Goal: Transaction & Acquisition: Purchase product/service

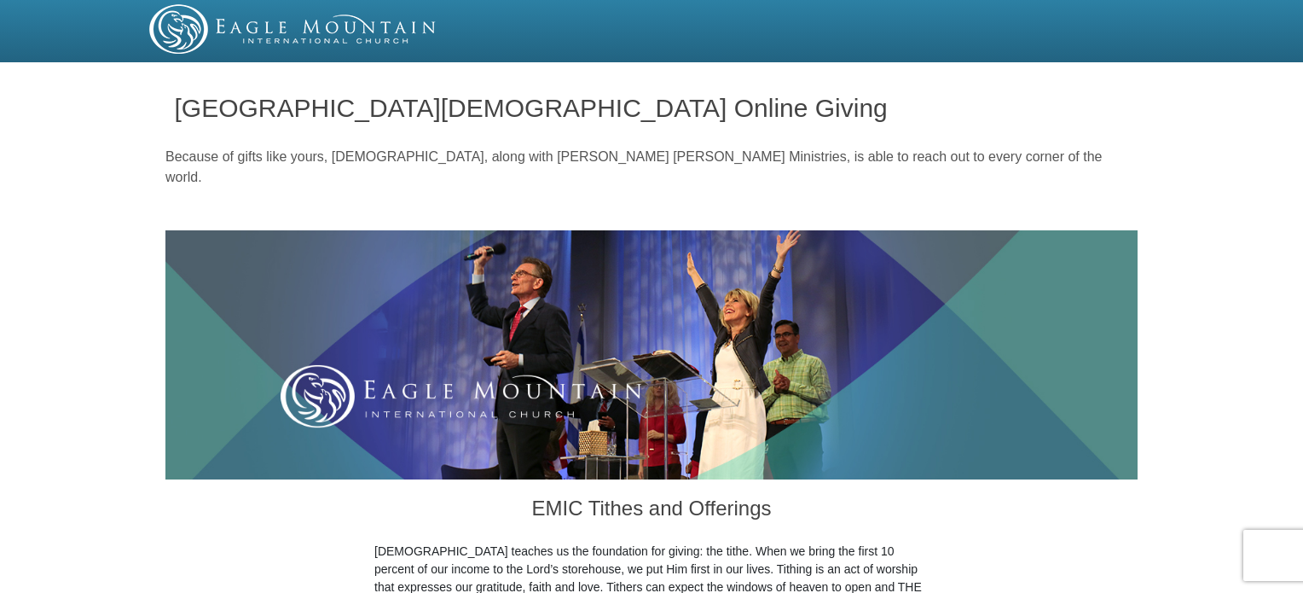
drag, startPoint x: 0, startPoint y: 0, endPoint x: 1283, endPoint y: 143, distance: 1290.7
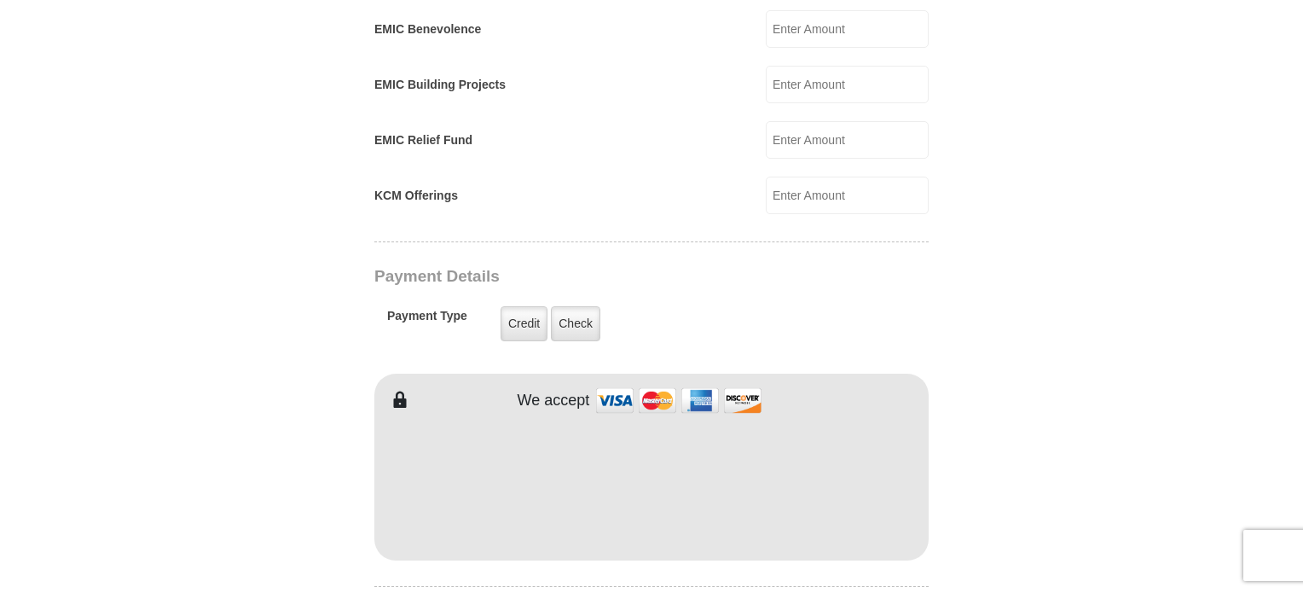
scroll to position [1230, 0]
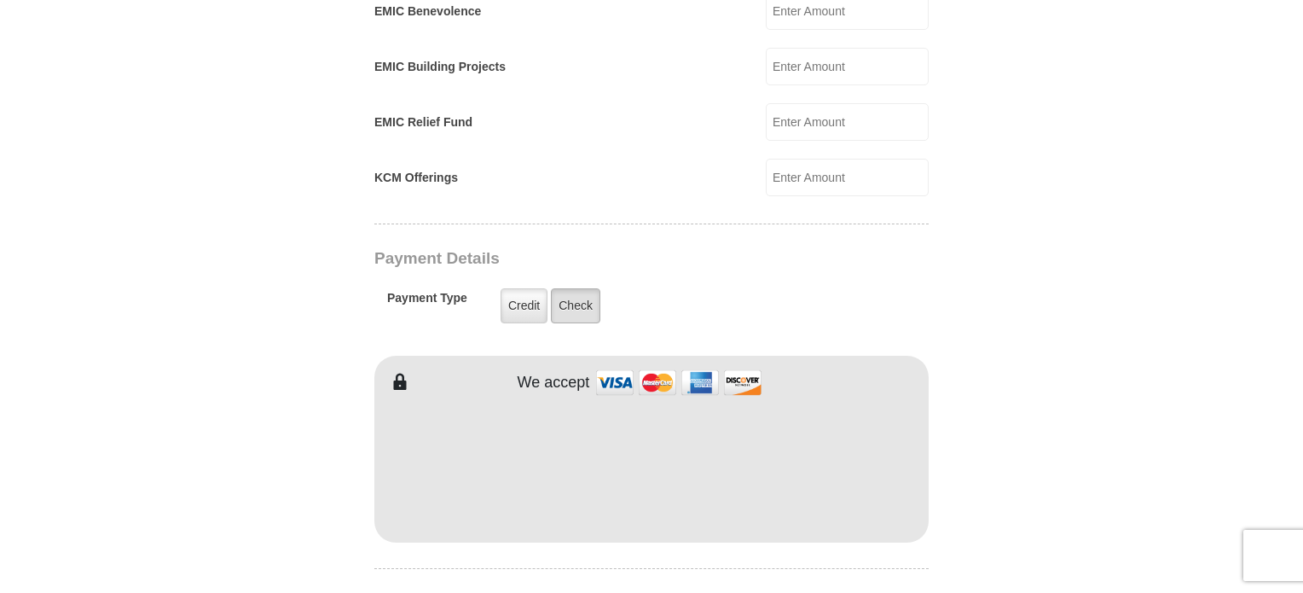
click at [574, 288] on label "Check" at bounding box center [575, 305] width 49 height 35
click at [0, 0] on input "Check" at bounding box center [0, 0] width 0 height 0
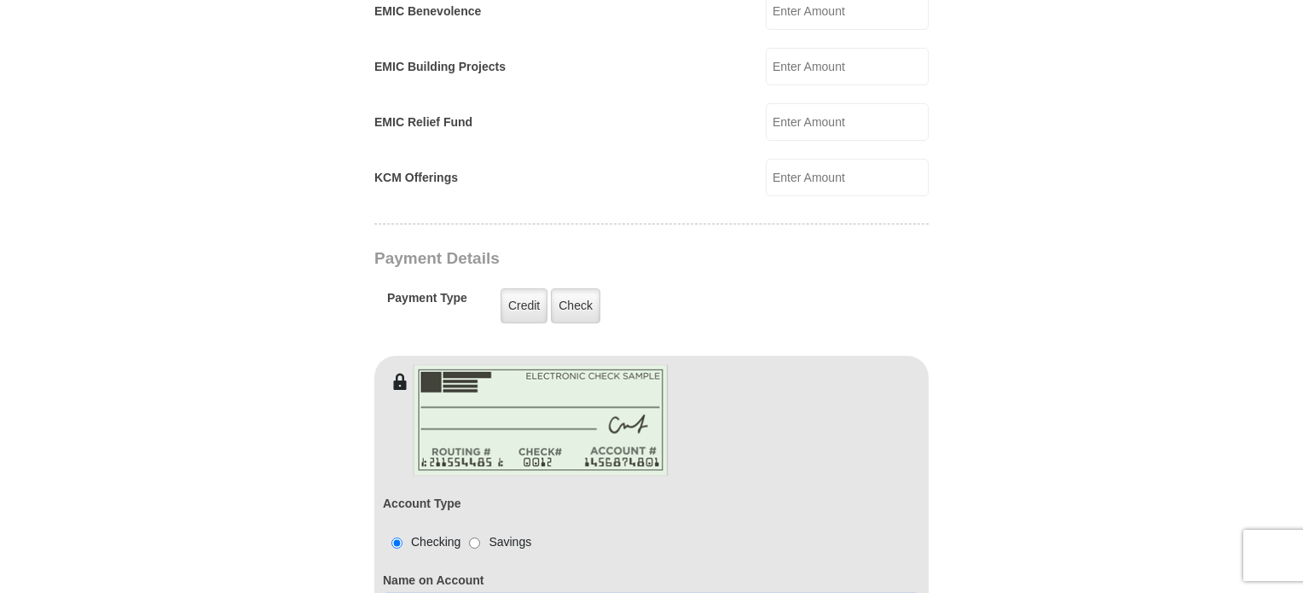
type input "Carolyn J Hilke"
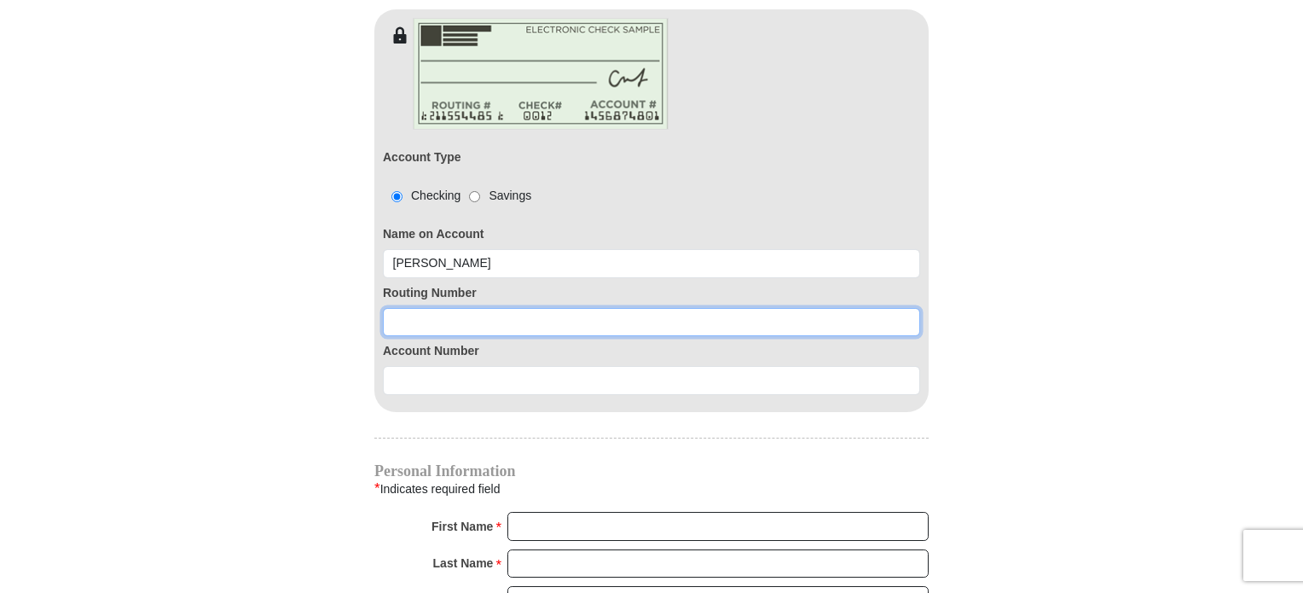
scroll to position [1577, 0]
type input "296076301"
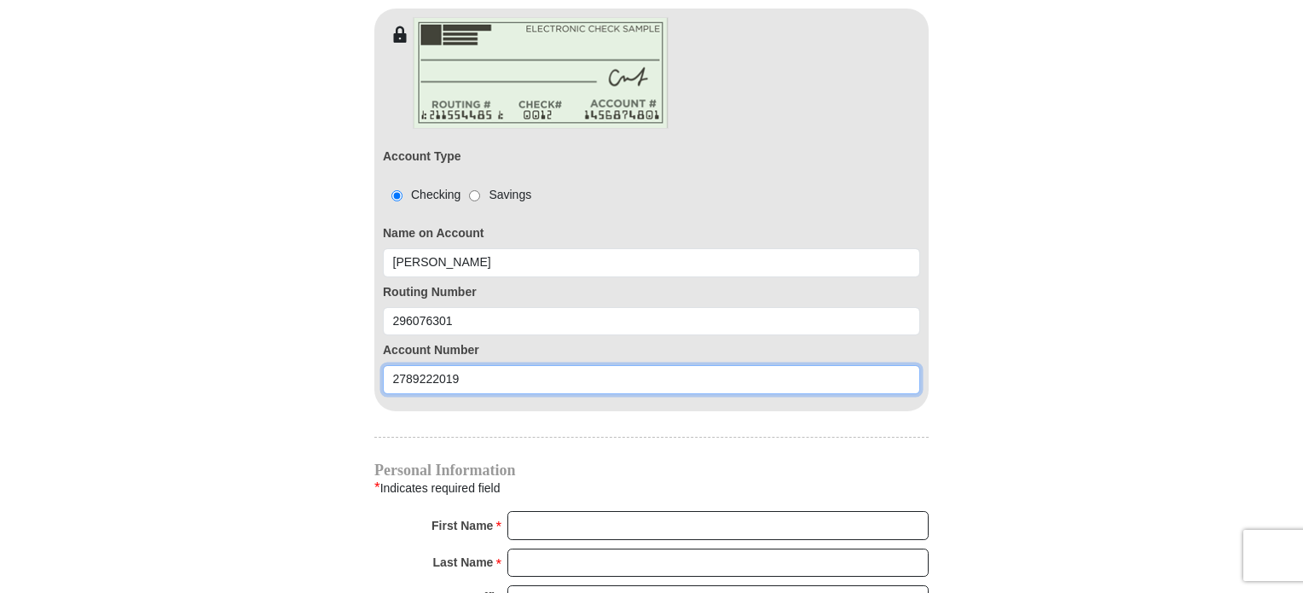
type input "2789222019"
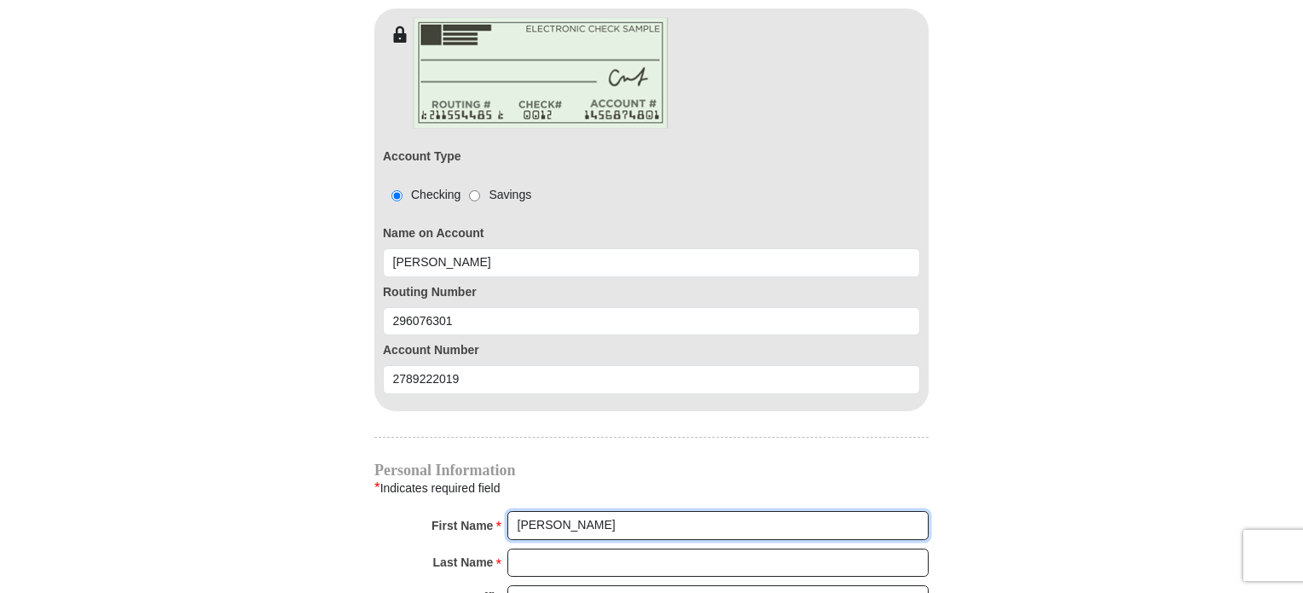
type input "Carolyn"
type input "Hilke"
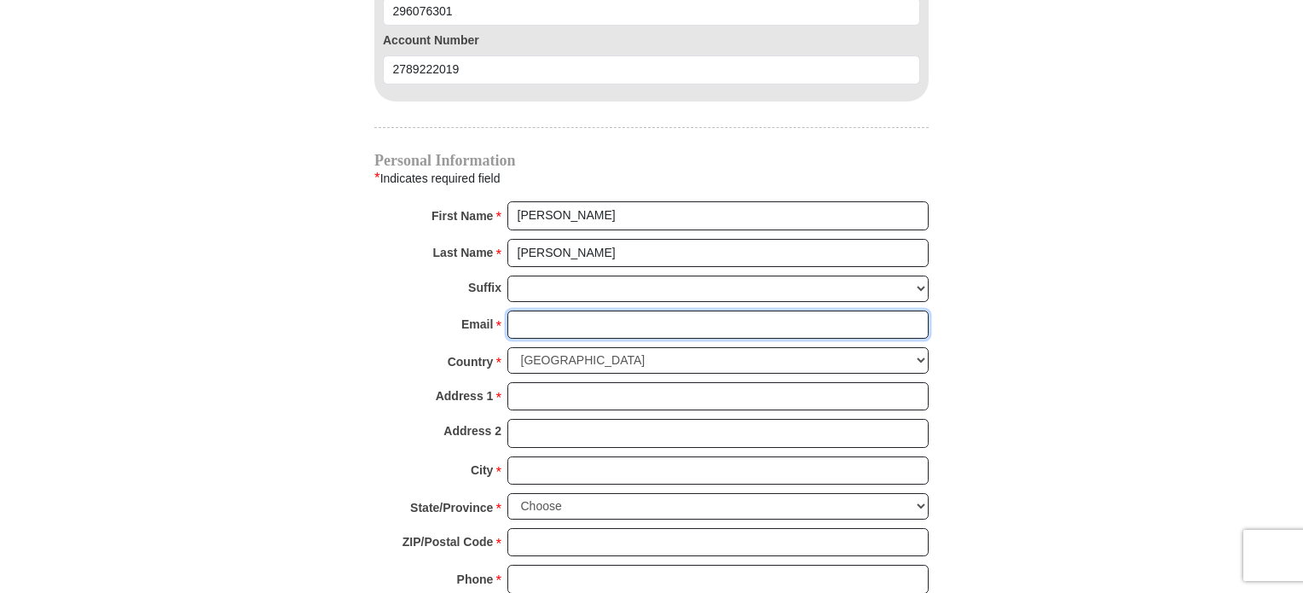
scroll to position [1887, 0]
type input "cjolson33@brainerd.net"
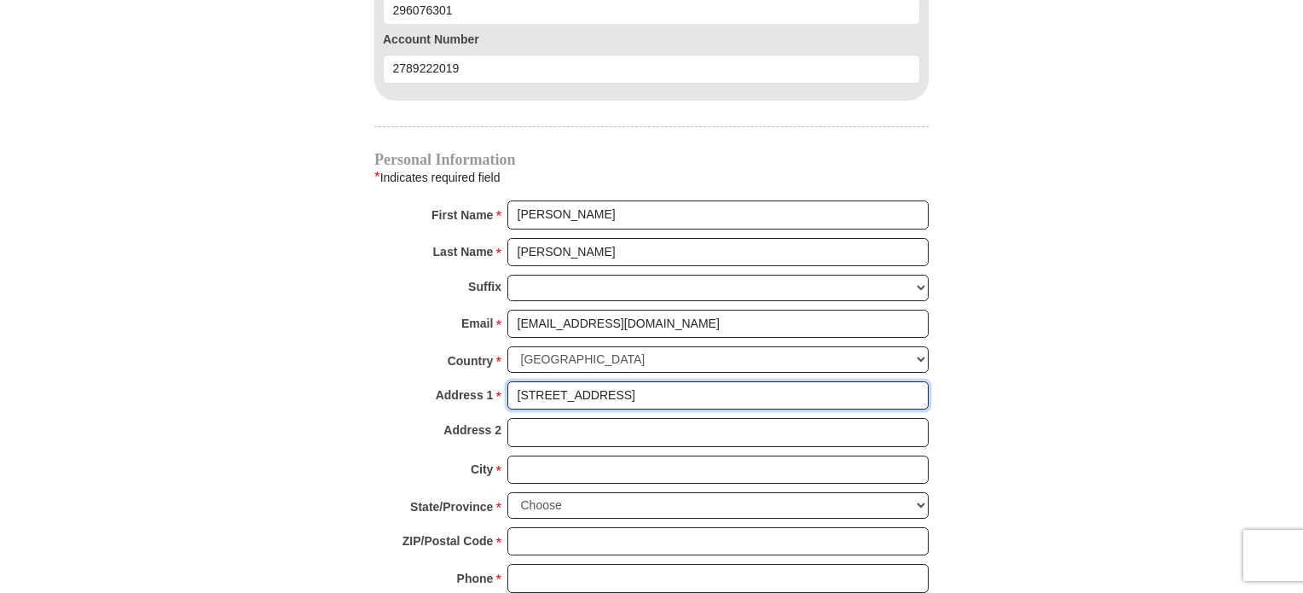
type input "12981 Co Rd 8"
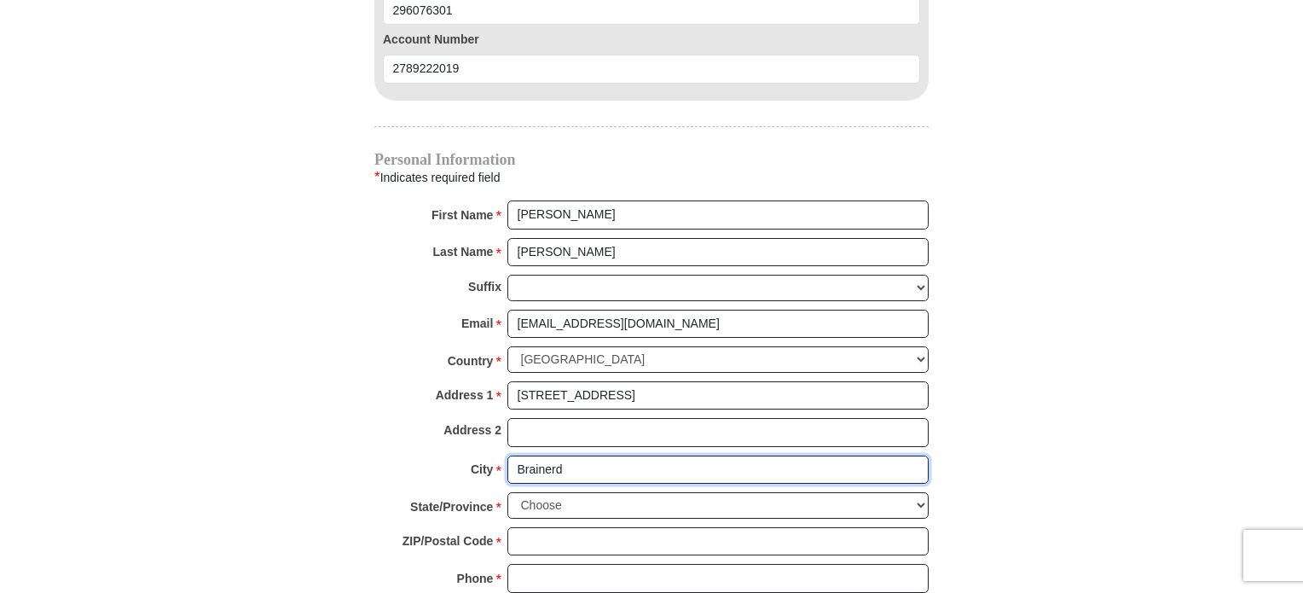
type input "Brainerd"
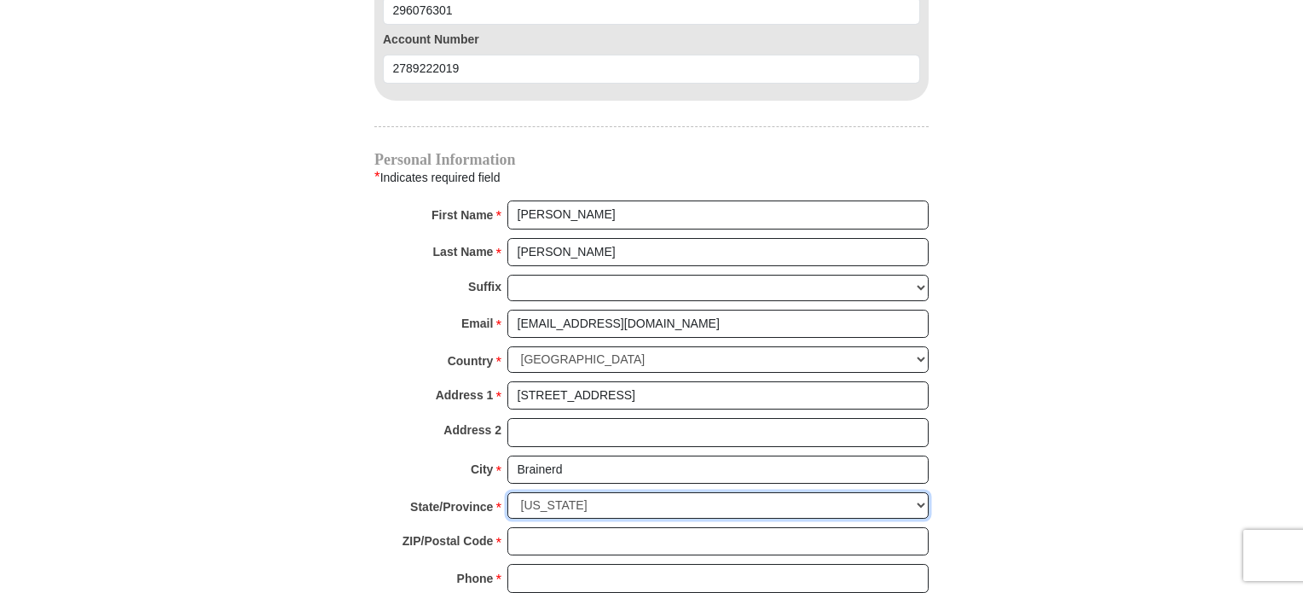
select select "MN"
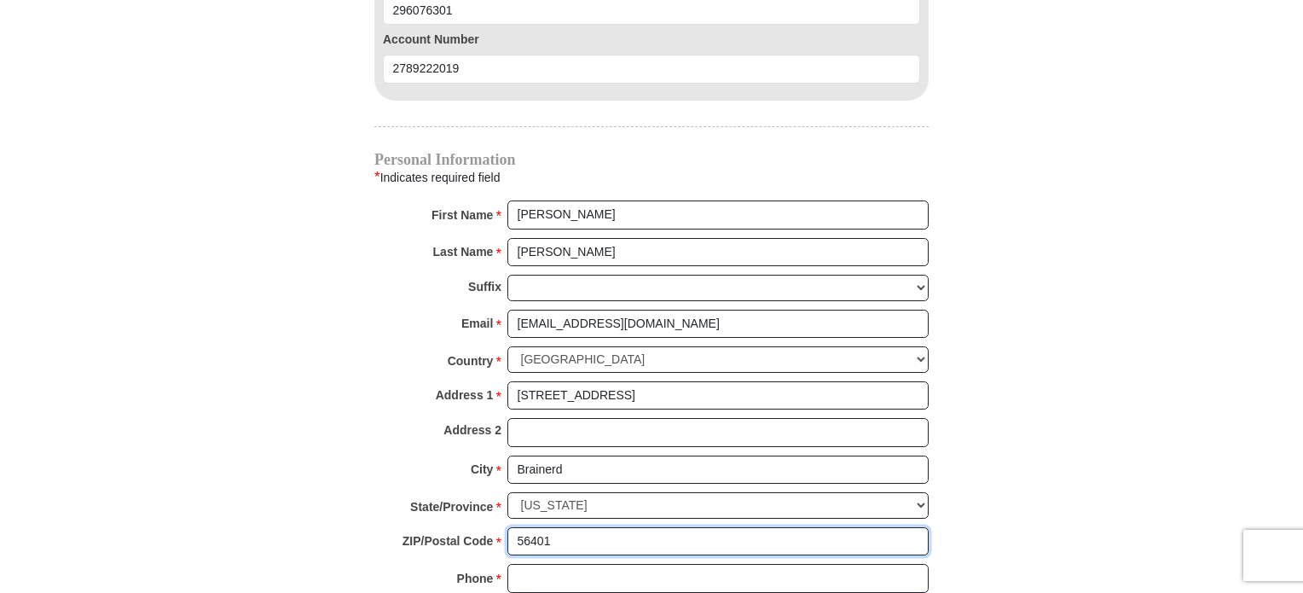
type input "56401"
type input "218-851-8276"
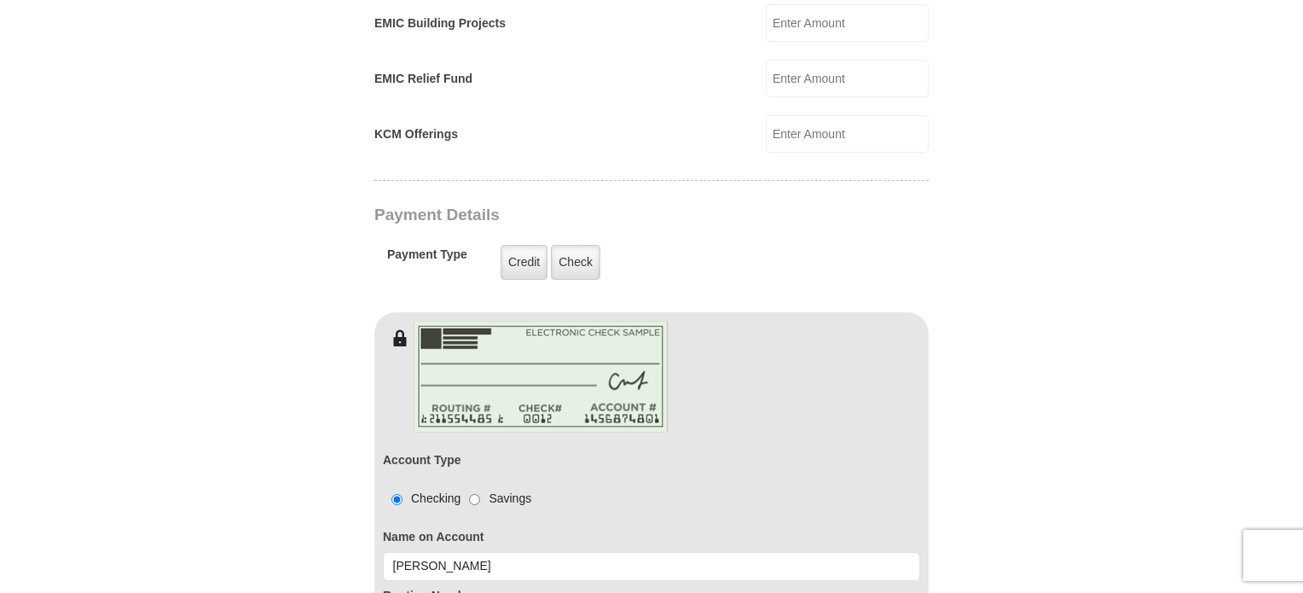
scroll to position [779, 0]
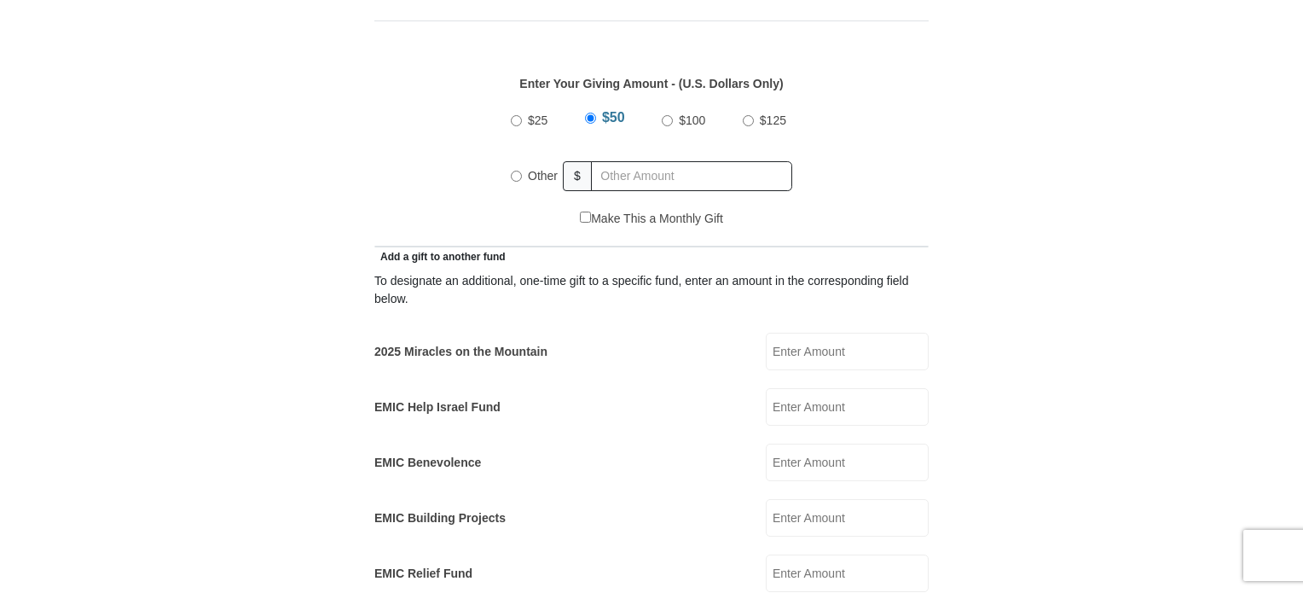
click at [665, 115] on input "$100" at bounding box center [667, 120] width 11 height 11
radio input "true"
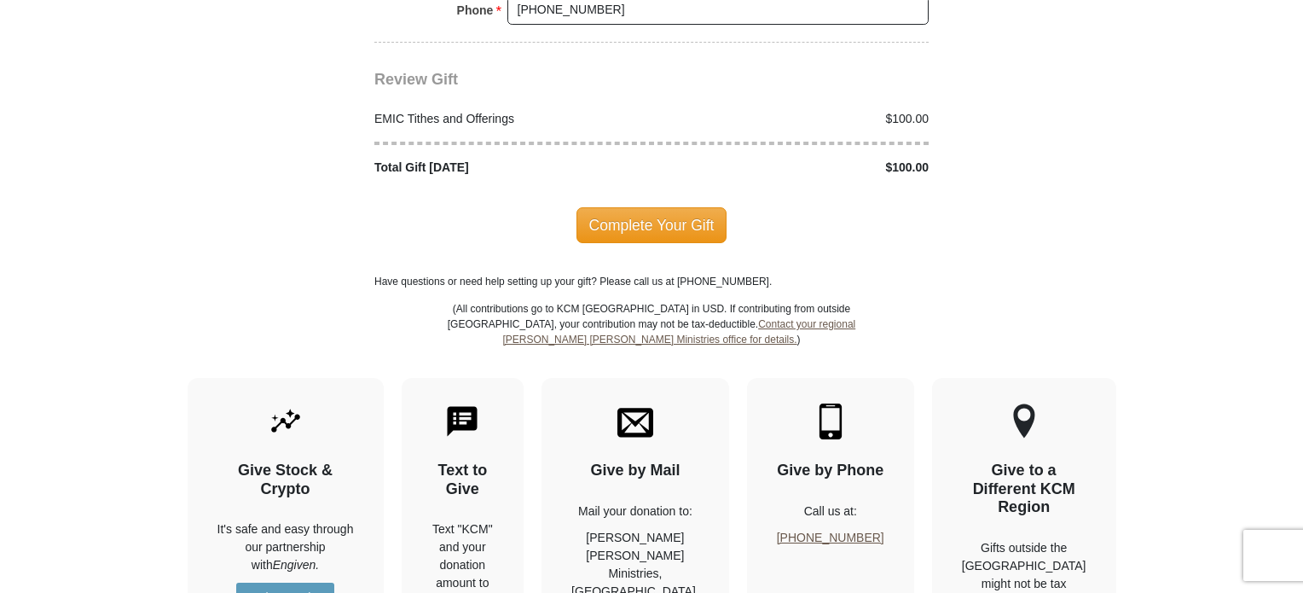
scroll to position [2470, 0]
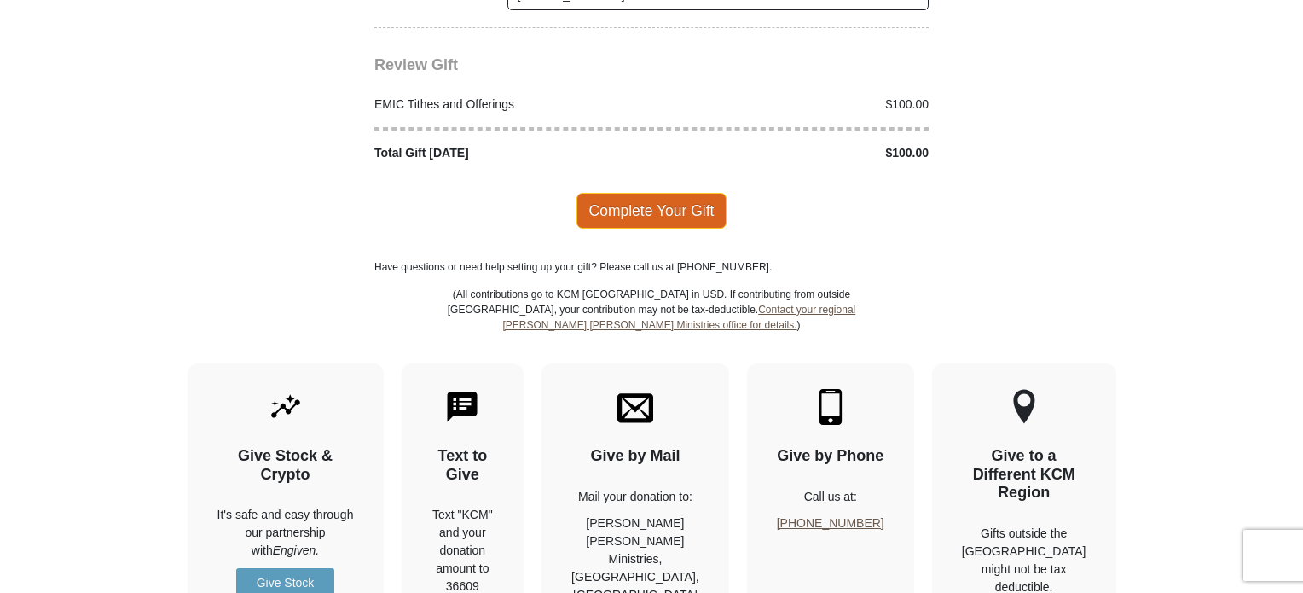
click at [645, 193] on span "Complete Your Gift" at bounding box center [652, 211] width 151 height 36
